Goal: Transaction & Acquisition: Purchase product/service

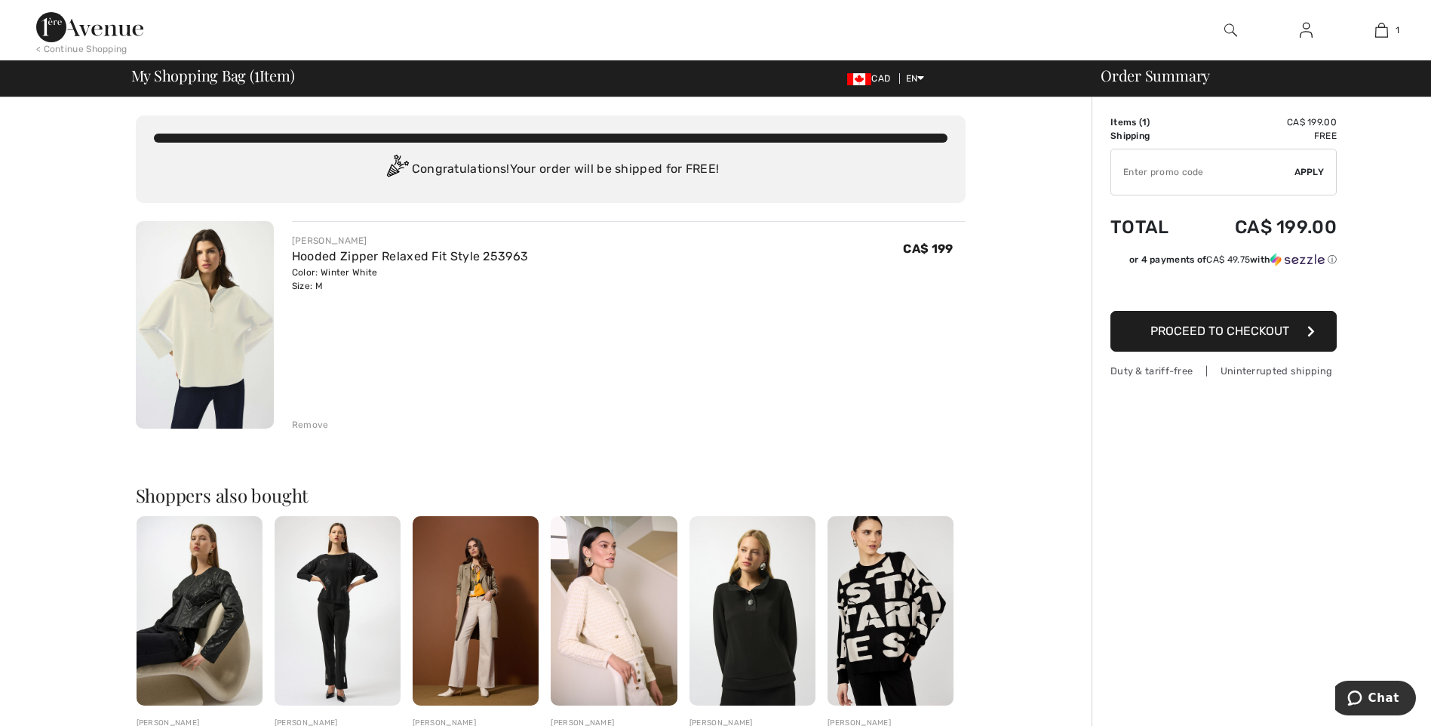
click at [1234, 329] on span "Proceed to Checkout" at bounding box center [1219, 331] width 139 height 14
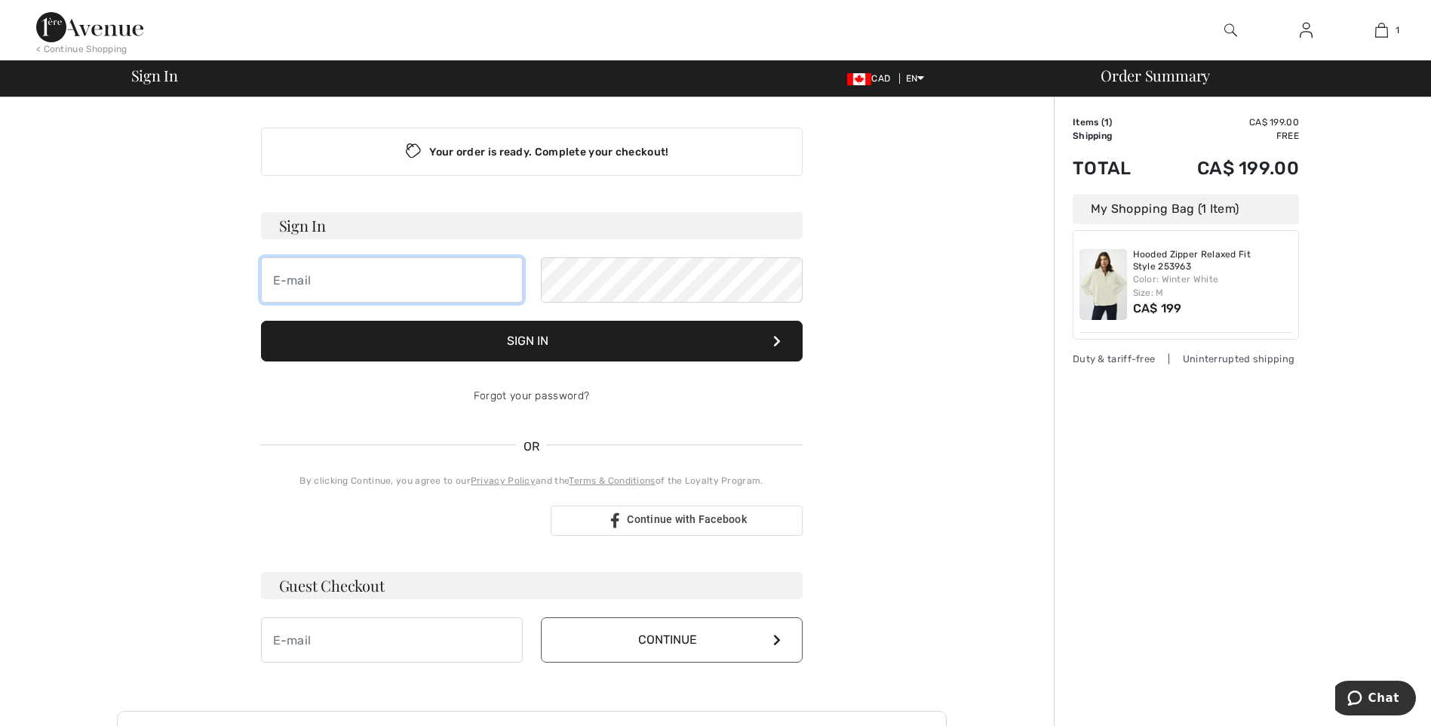
click at [330, 282] on input "email" at bounding box center [392, 279] width 262 height 45
click at [313, 282] on input "email" at bounding box center [392, 279] width 262 height 45
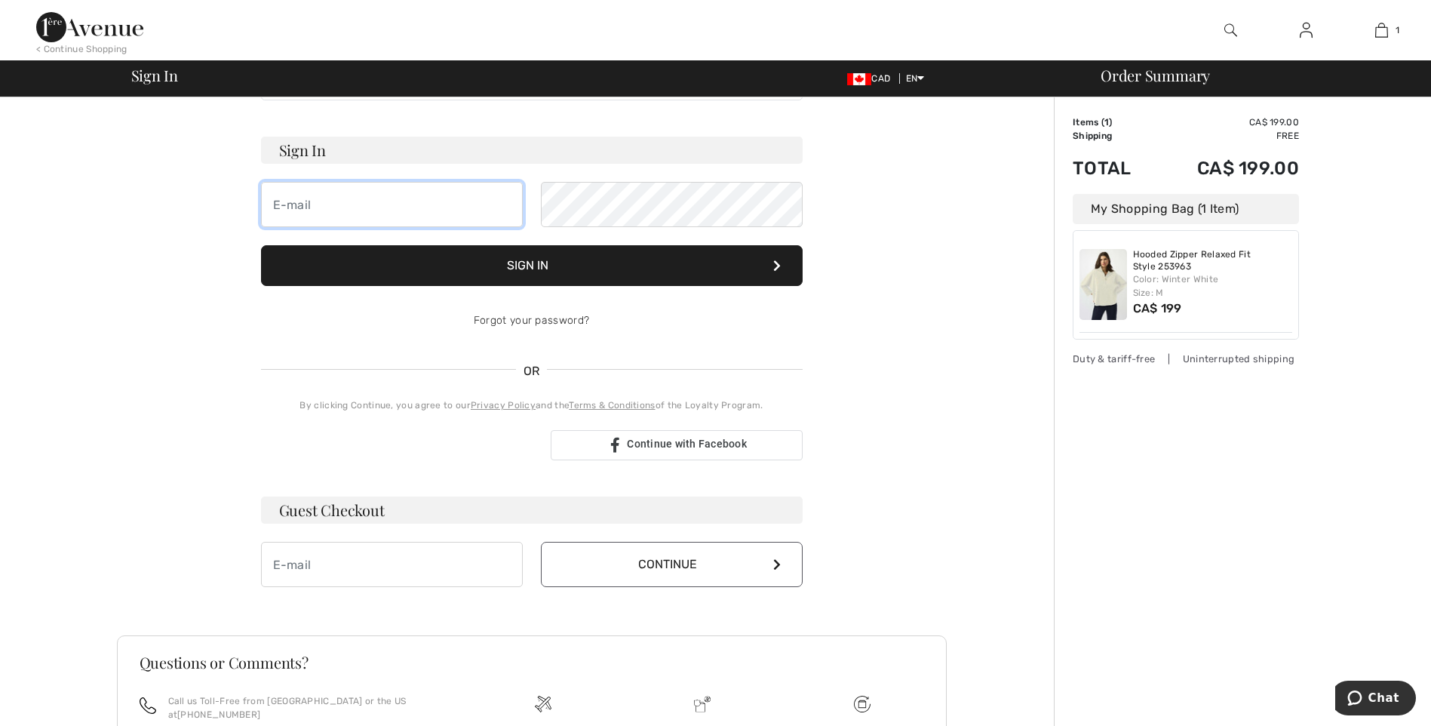
scroll to position [222, 0]
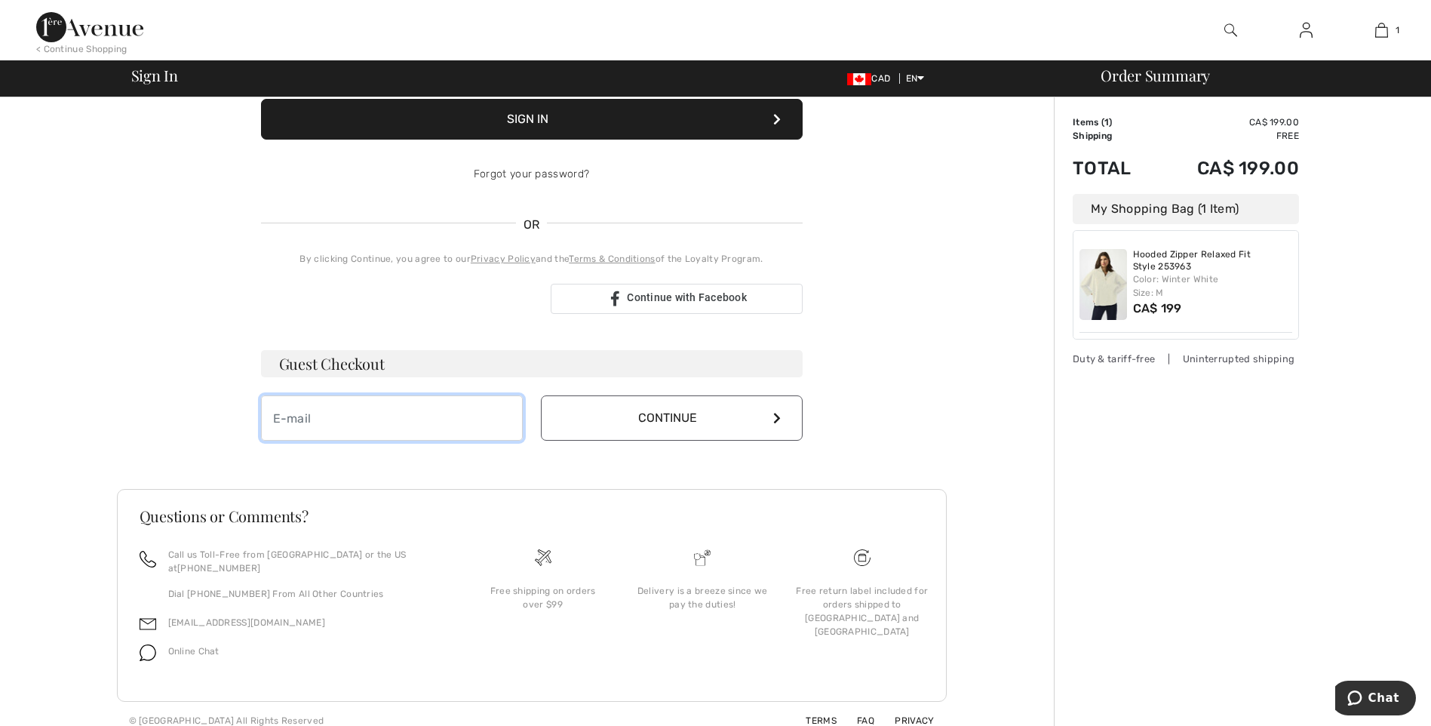
click at [380, 425] on input "email" at bounding box center [392, 417] width 262 height 45
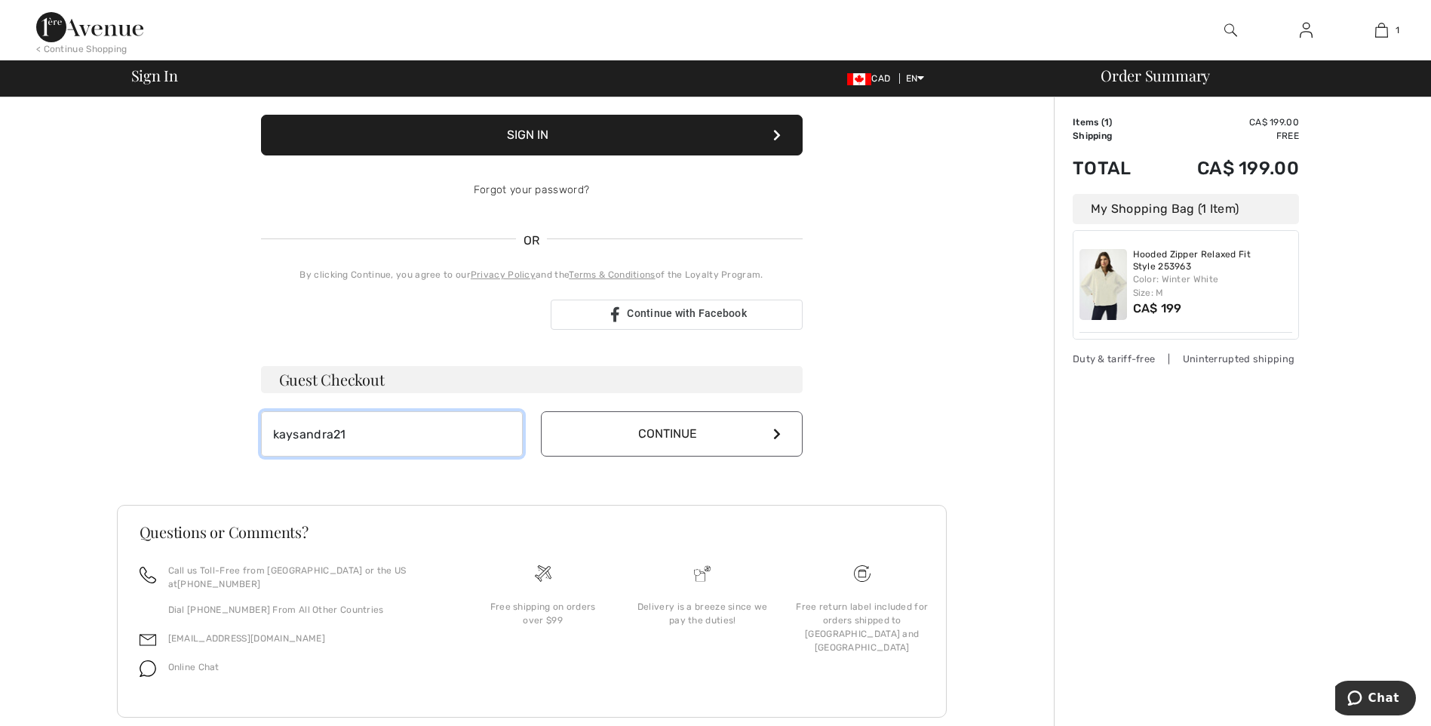
type input "[EMAIL_ADDRESS][DOMAIN_NAME]"
click at [768, 427] on button "Continue" at bounding box center [672, 433] width 262 height 45
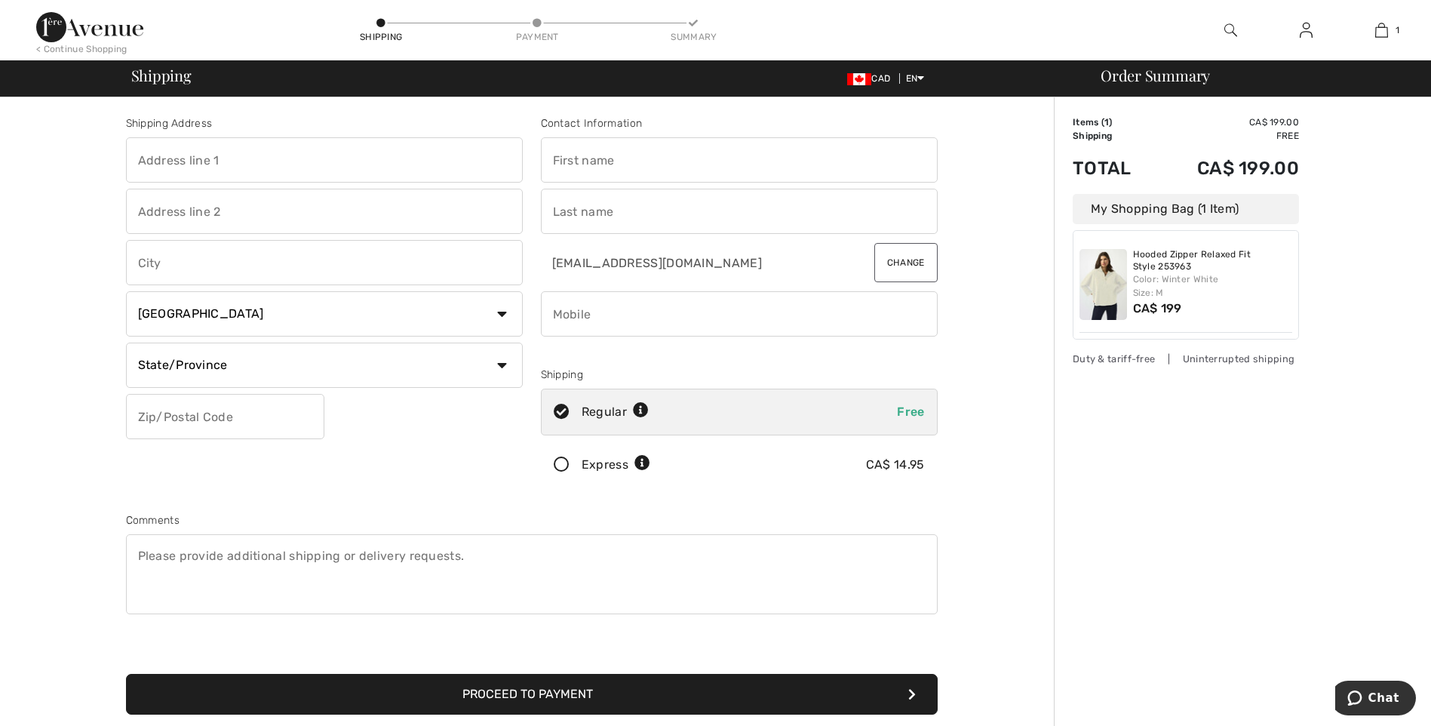
click at [146, 160] on input "text" at bounding box center [324, 159] width 397 height 45
type input "[STREET_ADDRESS], app. 1212"
type input "Lévis"
select select "QC"
type input "G6W 0X5"
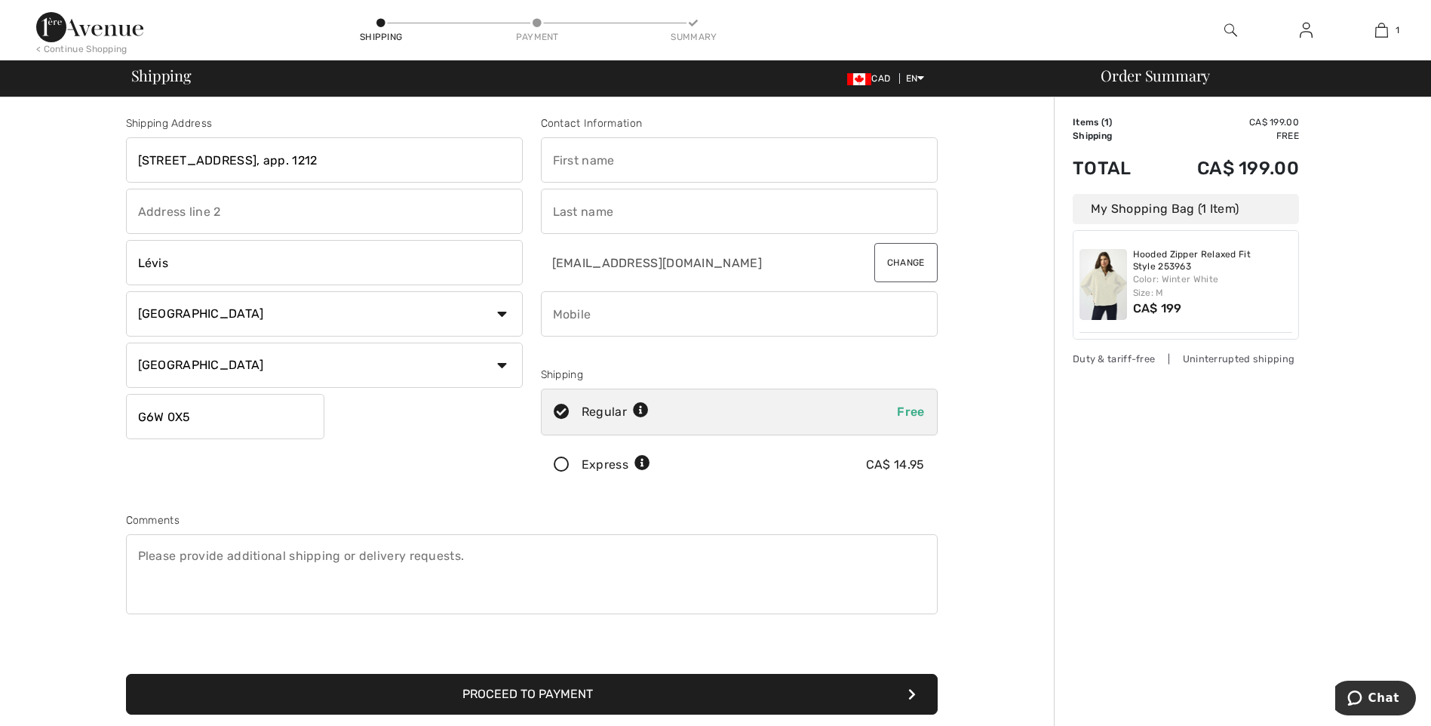
type input "[PERSON_NAME]"
type input "4185760065"
type input "G6W0X5"
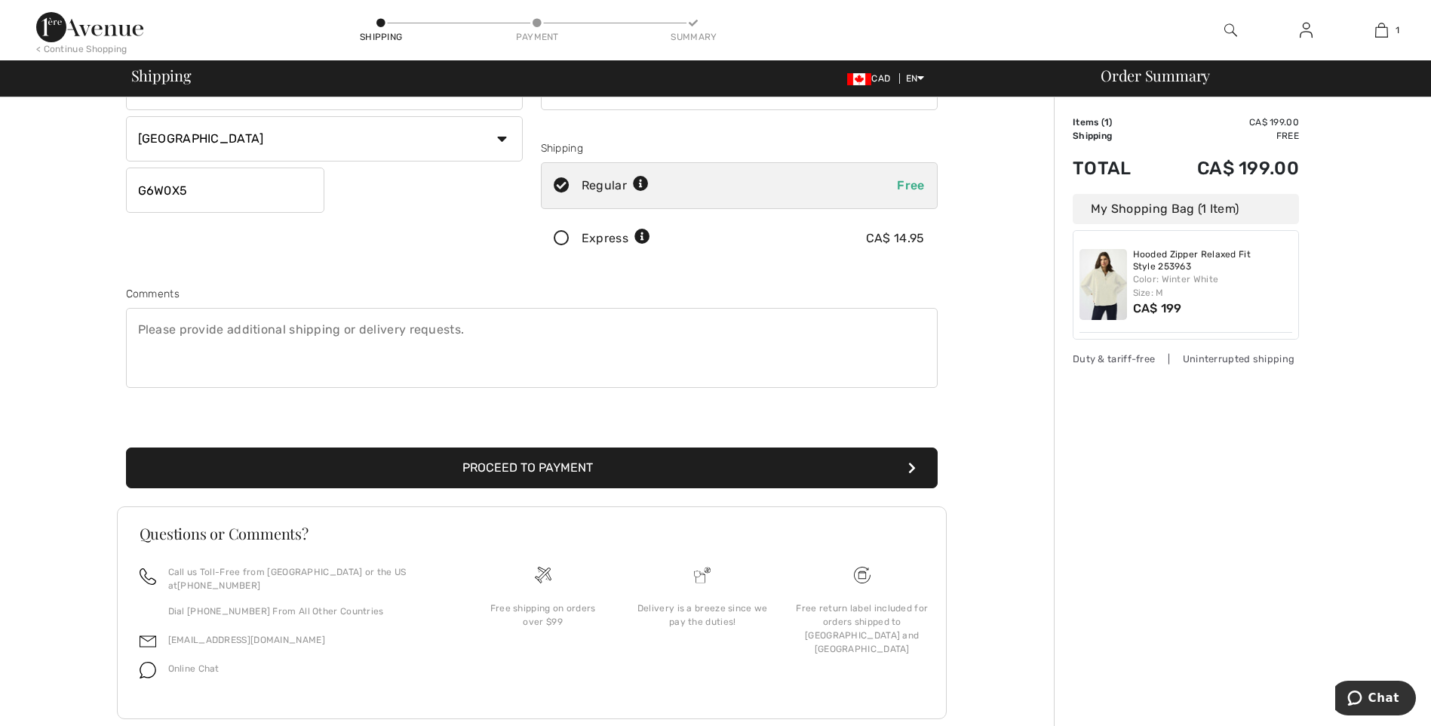
scroll to position [244, 0]
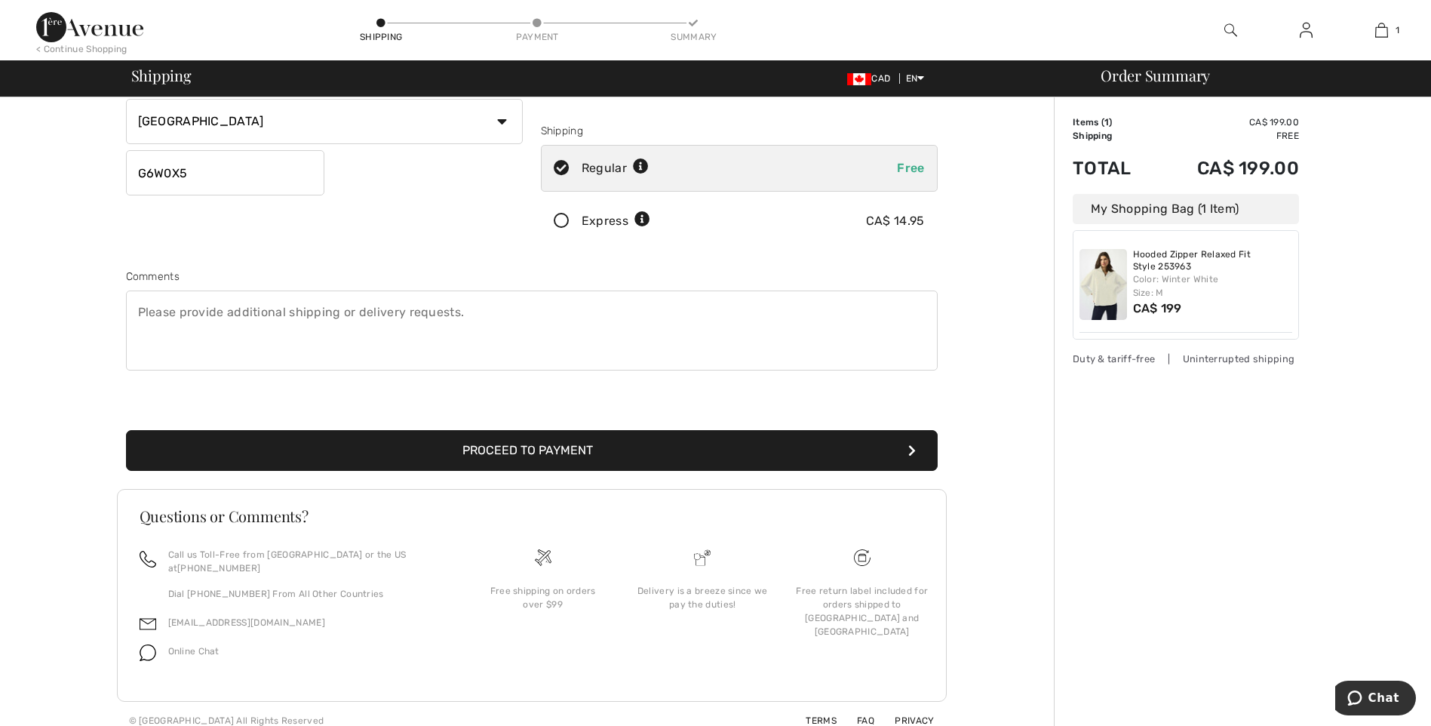
click at [508, 448] on button "Proceed to Payment" at bounding box center [532, 450] width 812 height 41
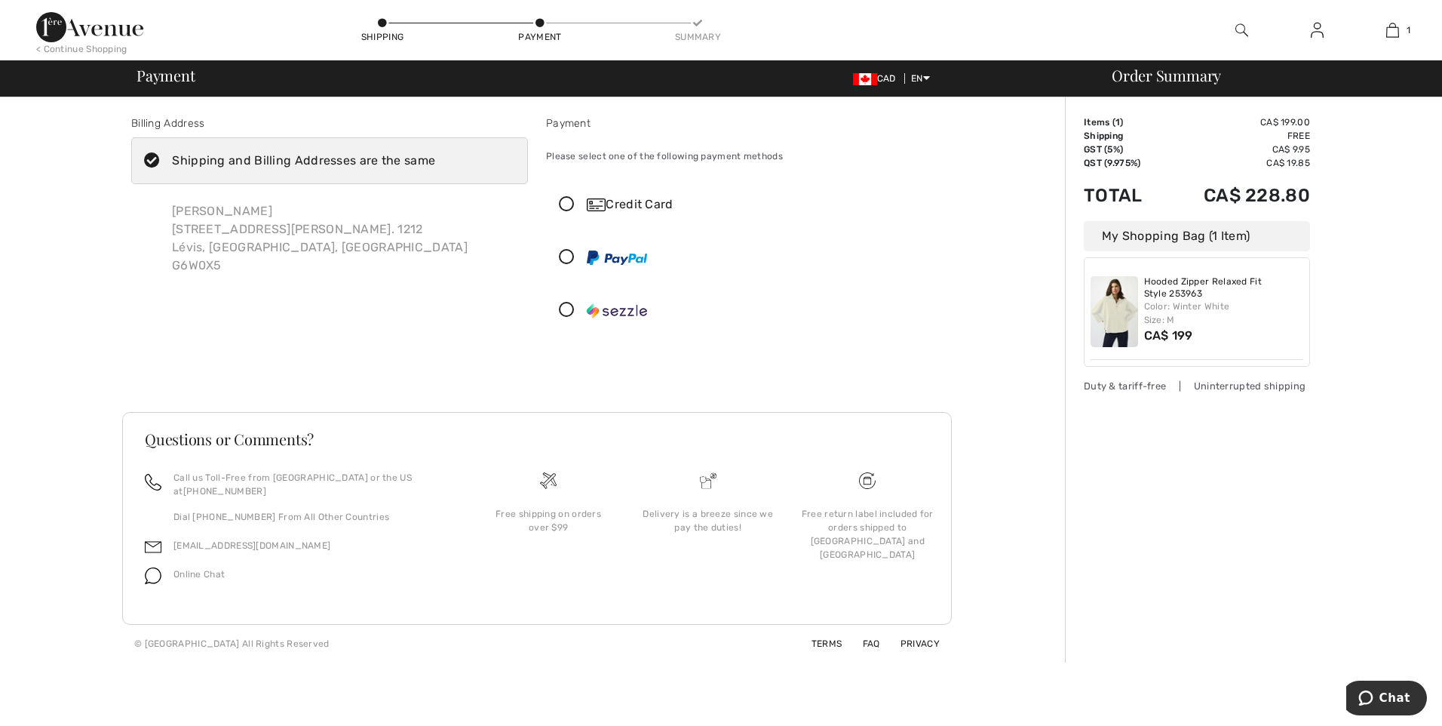
click at [564, 201] on icon at bounding box center [567, 205] width 40 height 16
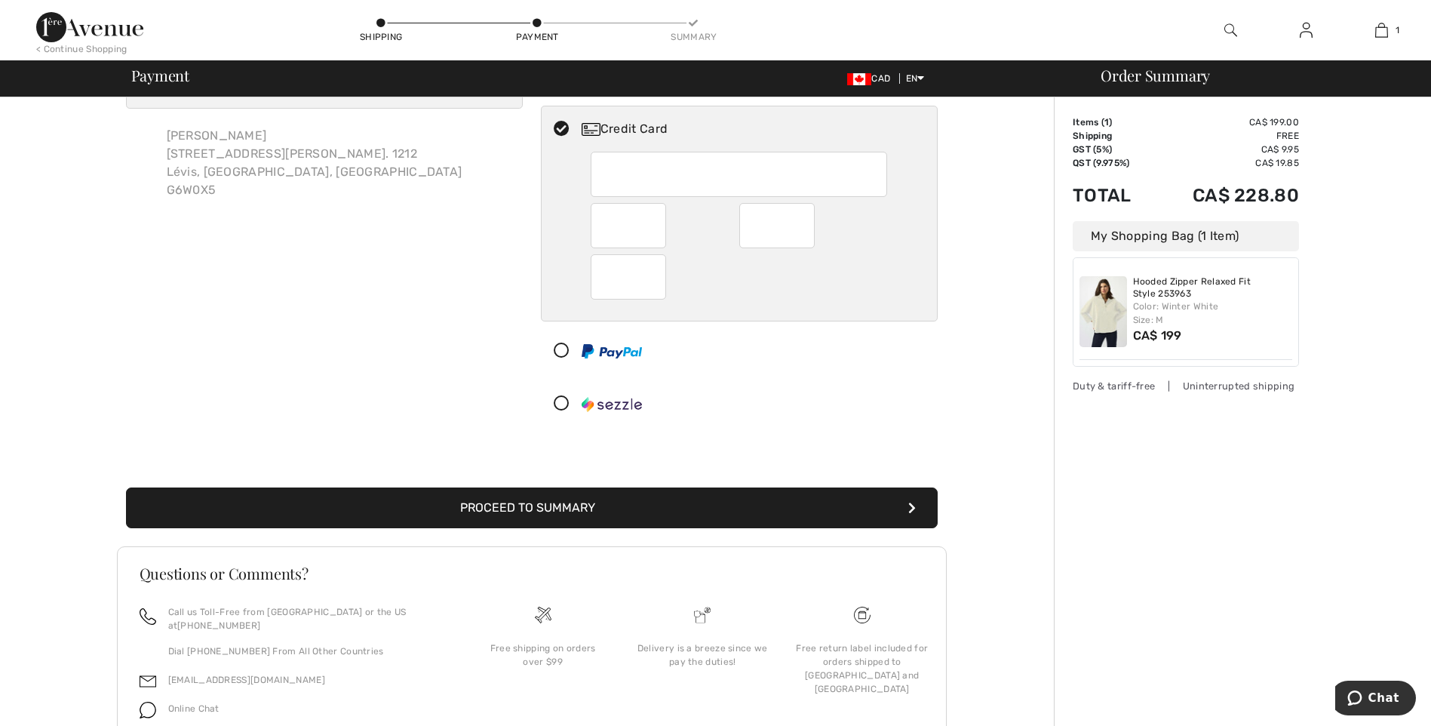
scroll to position [133, 0]
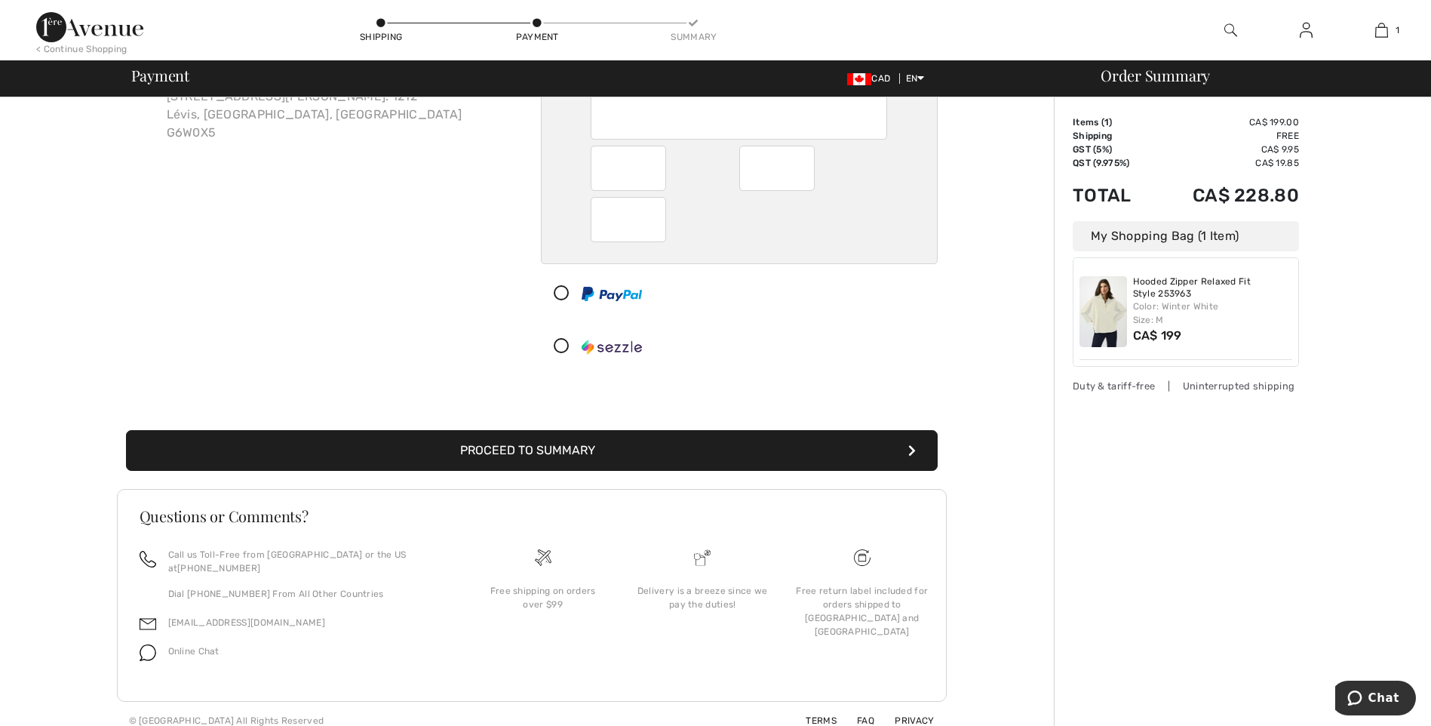
click at [543, 446] on button "Proceed to Summary" at bounding box center [532, 450] width 812 height 41
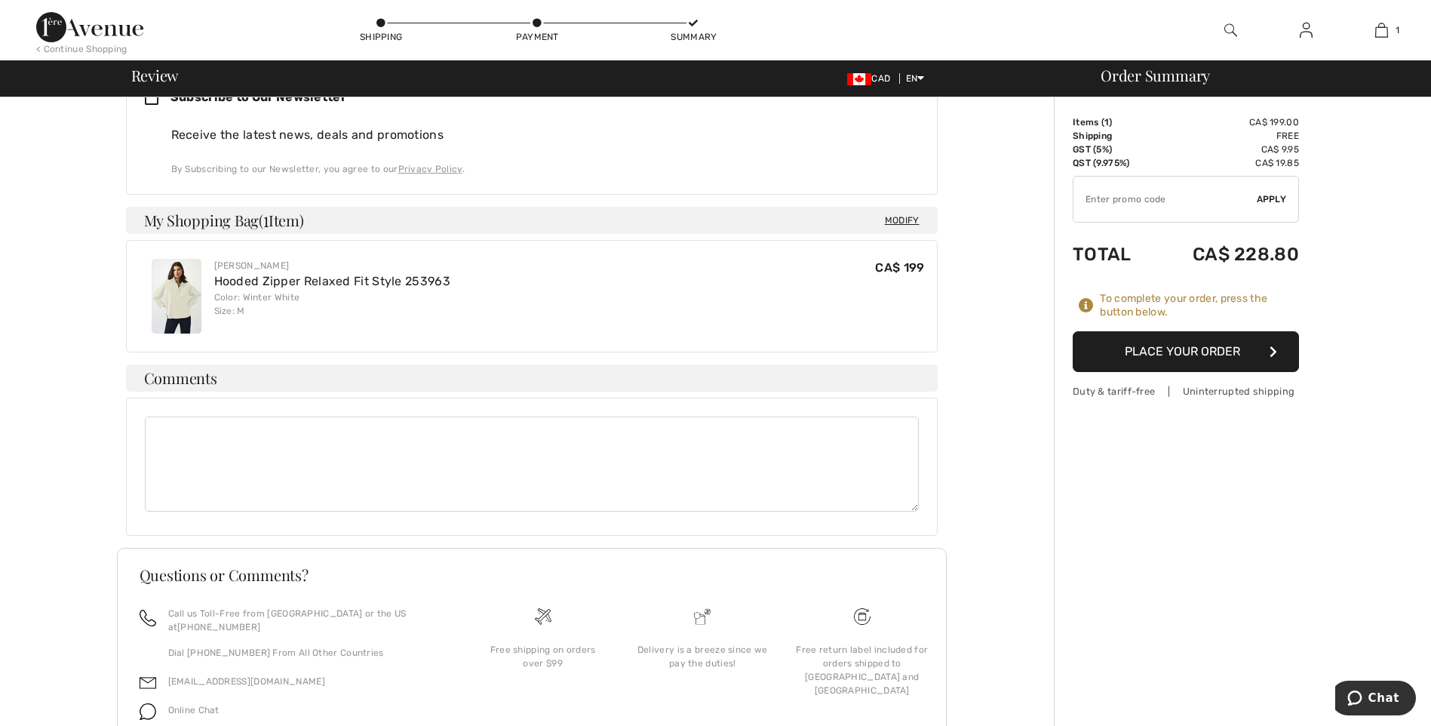
scroll to position [738, 0]
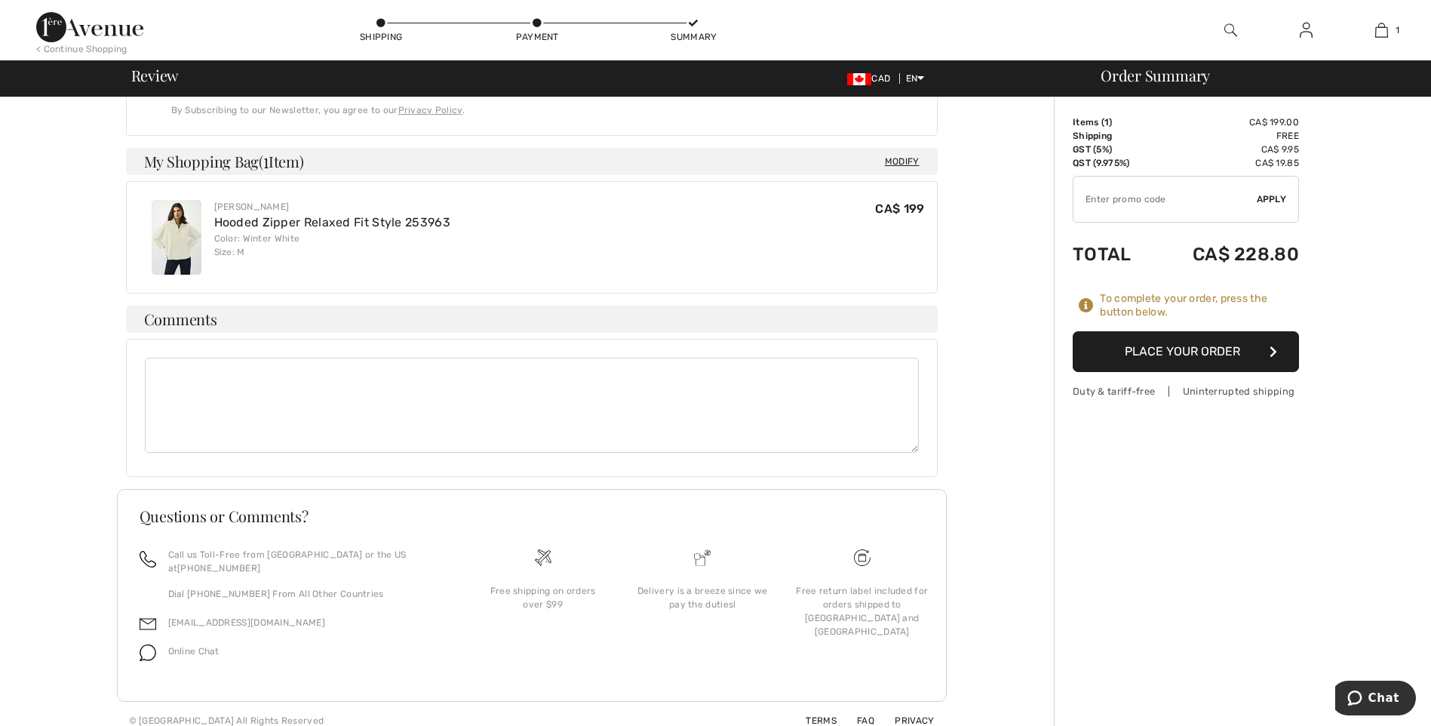
click at [1111, 195] on input "TEXT" at bounding box center [1165, 199] width 183 height 45
type input "NEW15"
click at [1267, 190] on div "✔ Apply Remove" at bounding box center [1186, 199] width 226 height 47
click at [1276, 196] on span "Apply" at bounding box center [1272, 199] width 30 height 14
click at [1088, 303] on icon at bounding box center [1086, 305] width 15 height 15
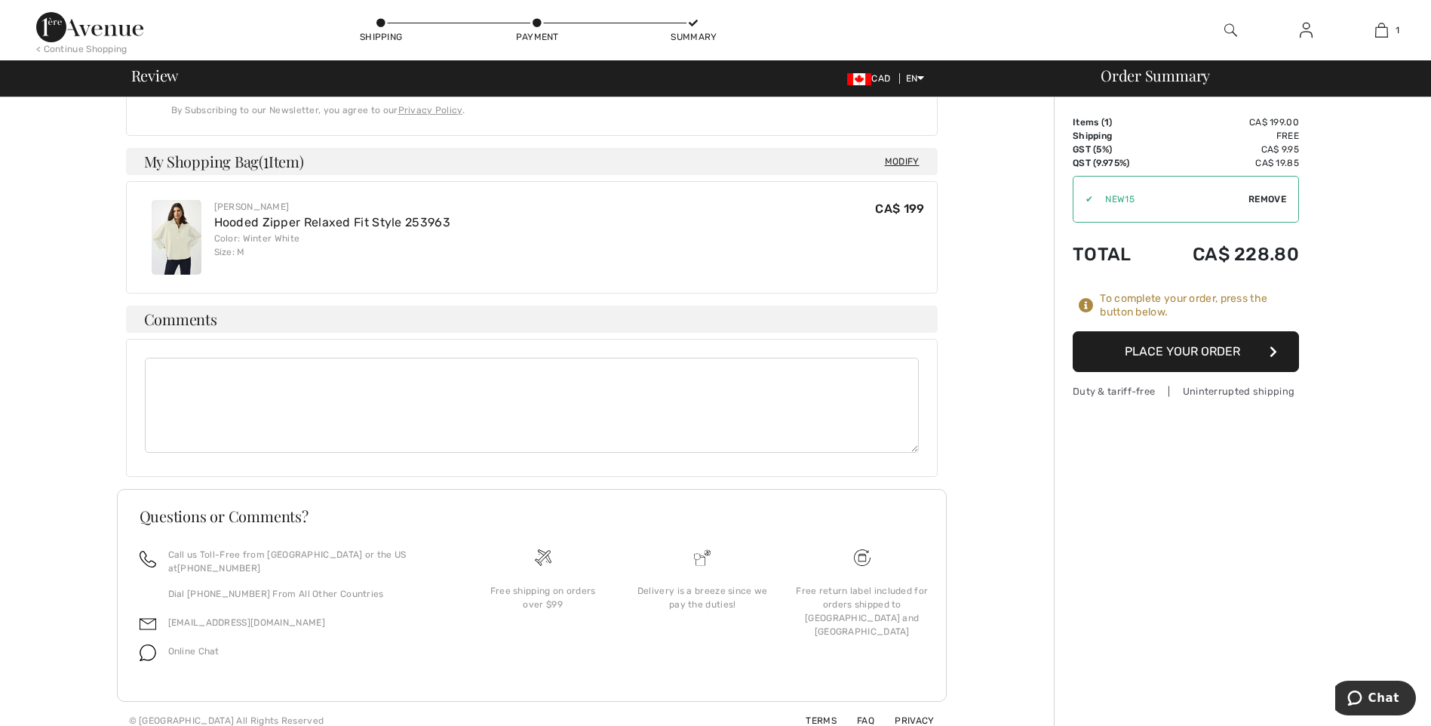
click at [1121, 299] on div "To complete your order, press the button below." at bounding box center [1199, 305] width 199 height 27
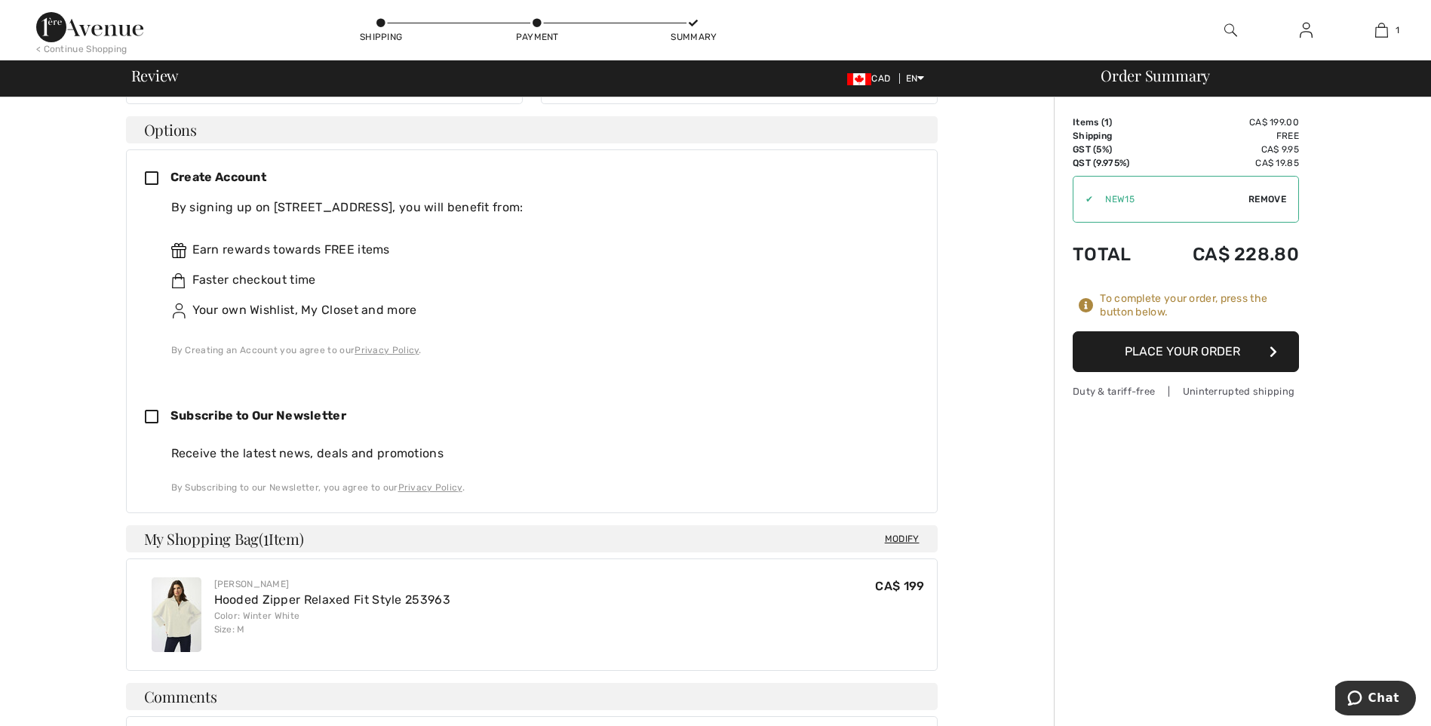
scroll to position [0, 0]
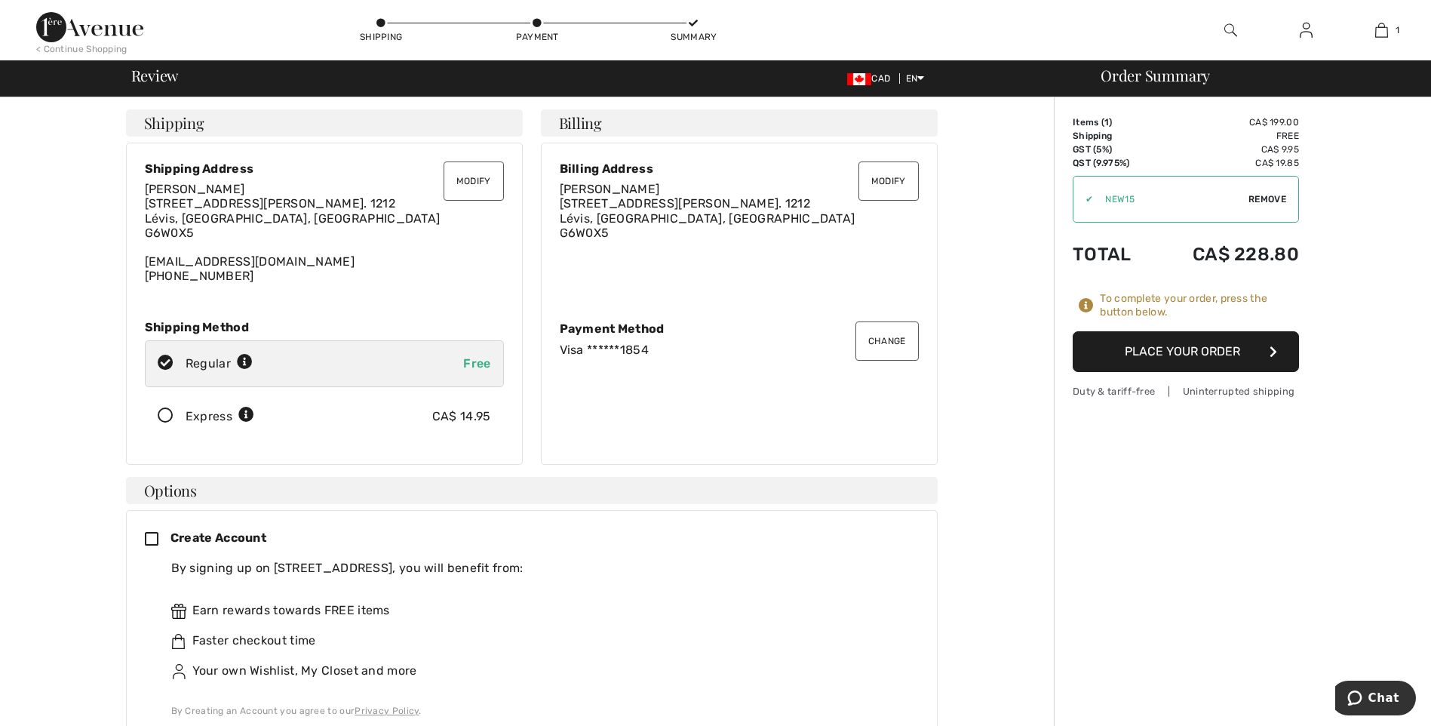
click at [1139, 345] on button "Place Your Order" at bounding box center [1186, 351] width 226 height 41
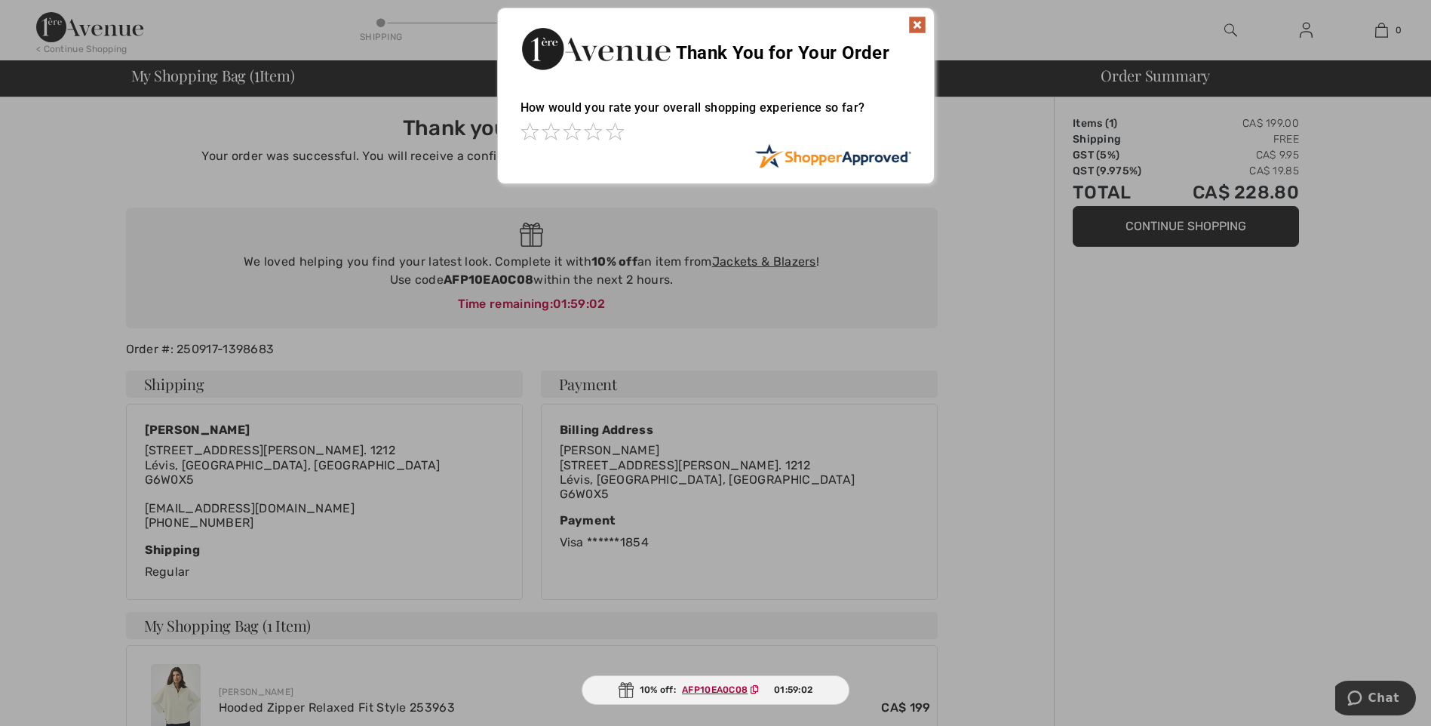
click at [915, 22] on img at bounding box center [917, 25] width 18 height 18
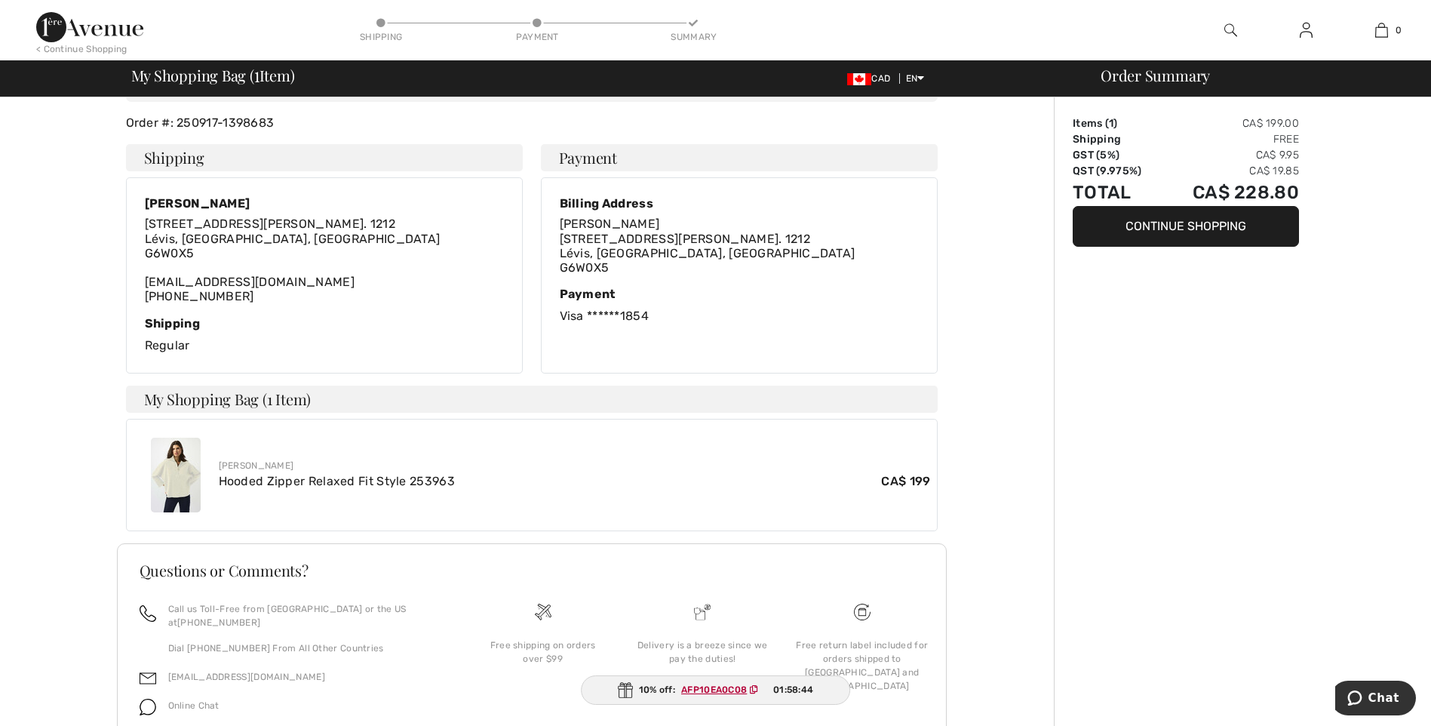
scroll to position [281, 0]
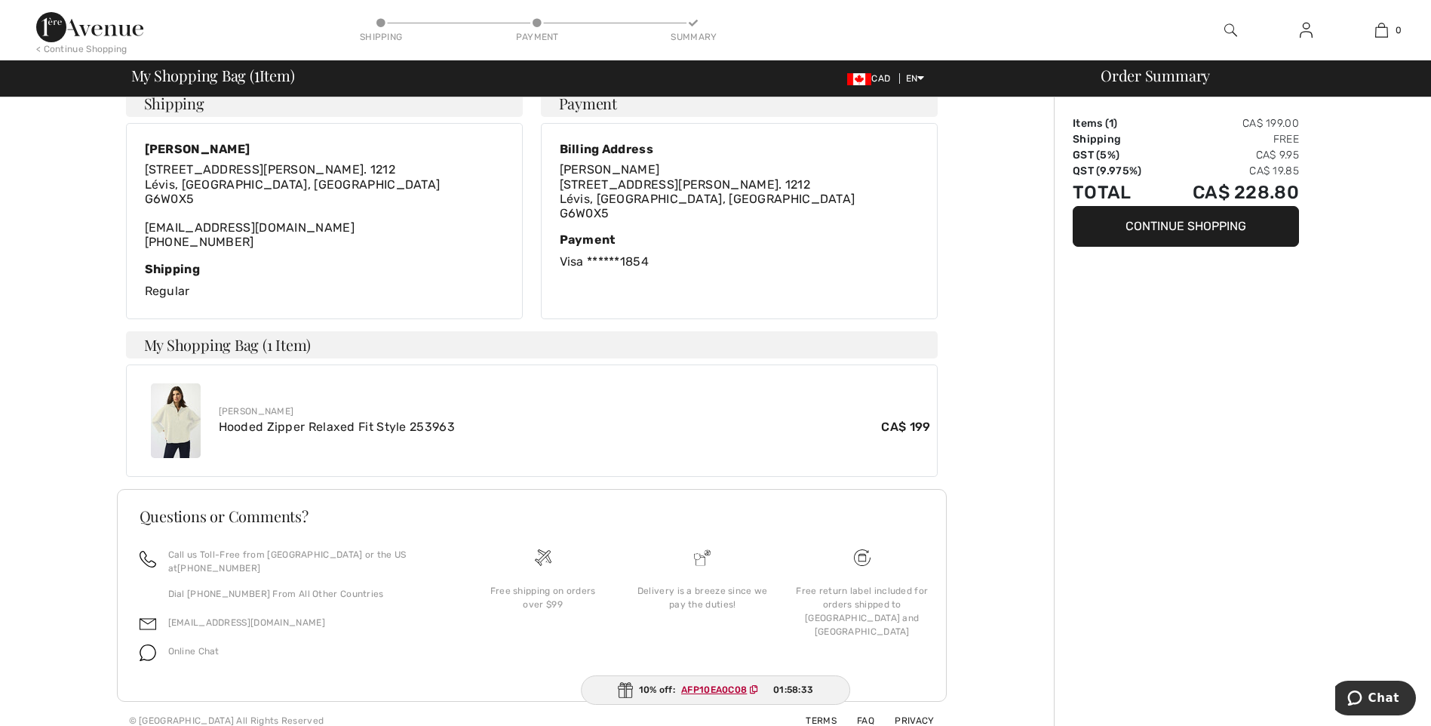
click at [721, 685] on ins "AFP10EA0C08" at bounding box center [714, 689] width 66 height 11
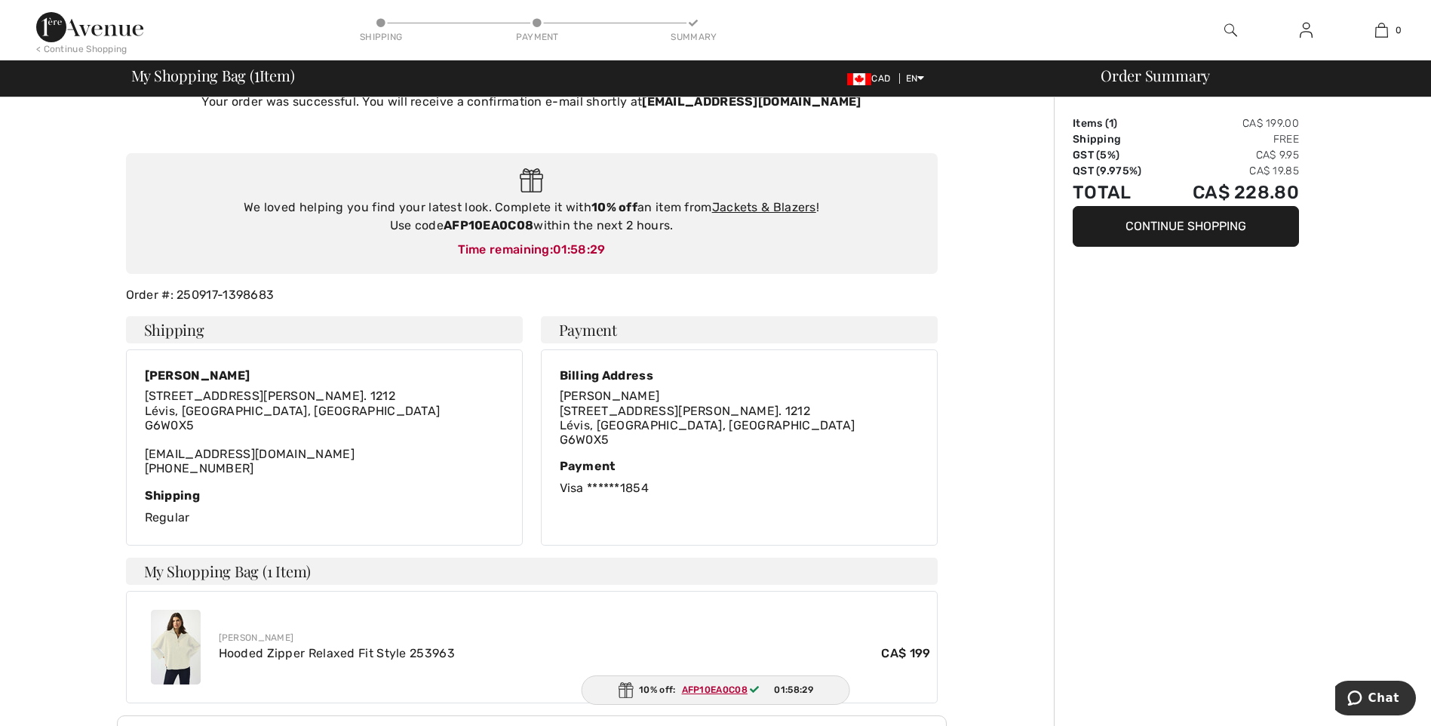
scroll to position [0, 0]
